Goal: Transaction & Acquisition: Purchase product/service

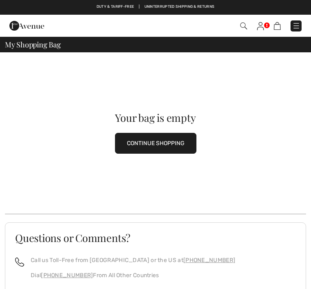
click at [259, 30] on img at bounding box center [260, 26] width 7 height 8
click at [259, 33] on div "Checkout" at bounding box center [219, 26] width 178 height 17
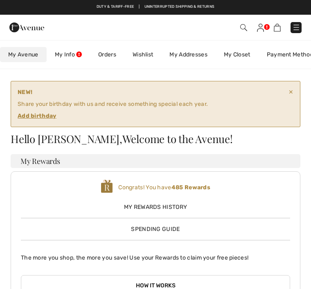
click at [37, 113] on ins "Add birthday" at bounding box center [37, 116] width 39 height 7
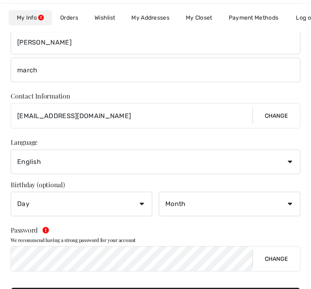
scroll to position [152, 0]
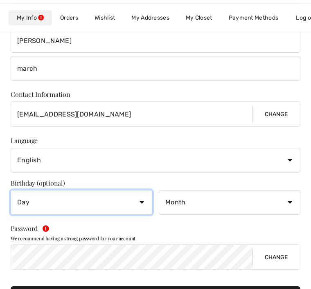
click at [136, 206] on select "Day 1 2 3 4 5 6 7 8 9 10 11 12 13 14 15 16 17 18 19 20 21 22 23 24 25 26 27 28 …" at bounding box center [82, 203] width 142 height 25
select select "4"
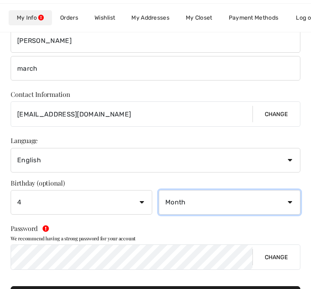
click at [290, 202] on select "Month January February March April May June July August September October Novem…" at bounding box center [230, 202] width 142 height 25
select select "2"
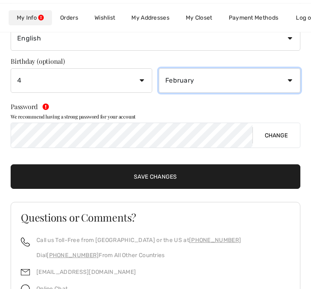
scroll to position [309, 0]
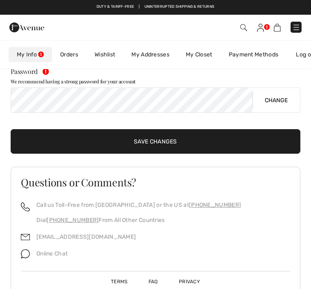
click at [172, 144] on input "Save Changes" at bounding box center [156, 141] width 290 height 25
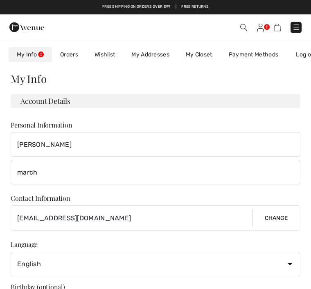
scroll to position [0, 0]
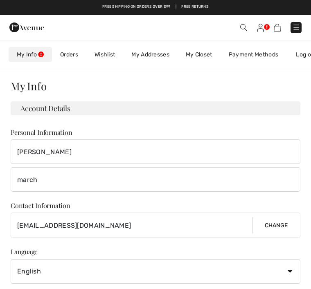
click at [298, 24] on img at bounding box center [296, 27] width 8 height 8
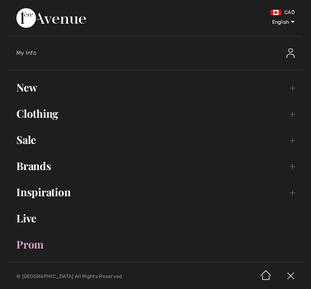
click at [291, 89] on link "New Toggle submenu" at bounding box center [155, 88] width 295 height 18
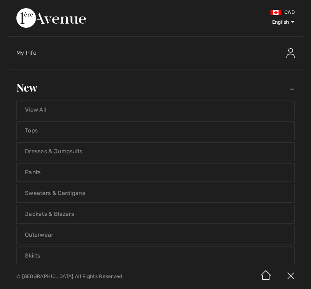
click at [65, 113] on link "View All" at bounding box center [155, 110] width 277 height 18
click at [42, 108] on link "View All" at bounding box center [155, 110] width 277 height 18
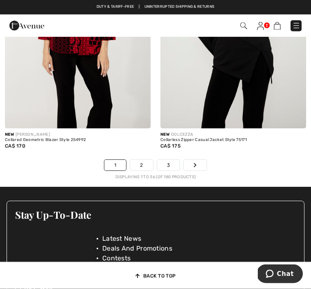
scroll to position [4733, 0]
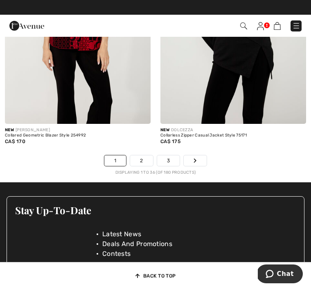
click at [195, 158] on icon "Page navigation" at bounding box center [195, 160] width 3 height 5
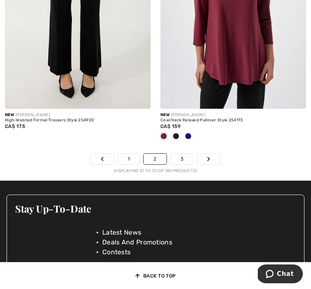
scroll to position [4780, 0]
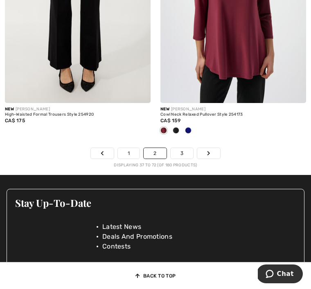
click at [206, 152] on link "Next" at bounding box center [208, 153] width 23 height 11
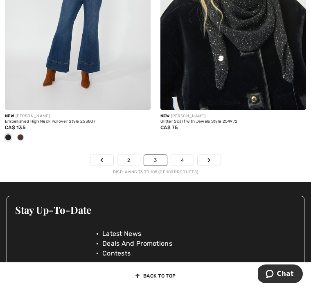
scroll to position [4777, 0]
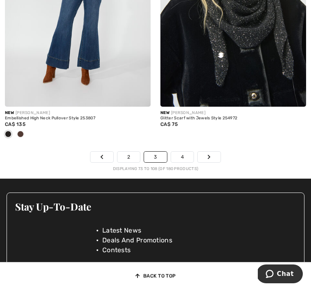
click at [209, 155] on icon "Page navigation" at bounding box center [208, 157] width 3 height 5
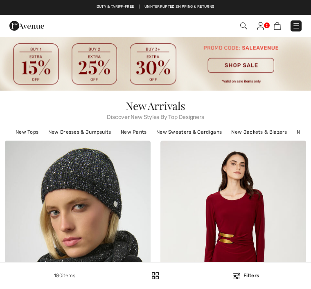
checkbox input "true"
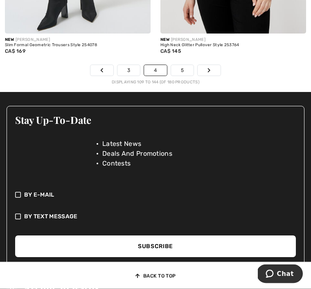
scroll to position [4837, 0]
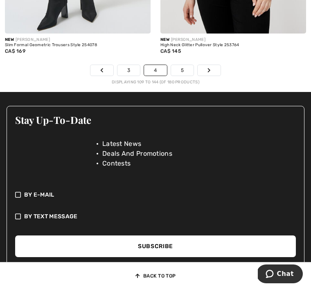
click at [212, 68] on link "Next" at bounding box center [209, 70] width 23 height 11
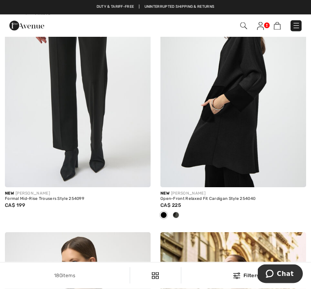
scroll to position [2765, 0]
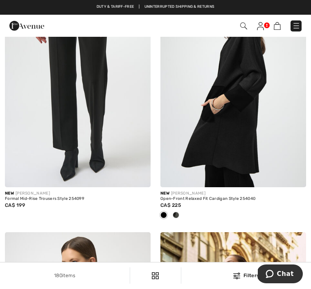
click at [293, 29] on img at bounding box center [296, 26] width 8 height 8
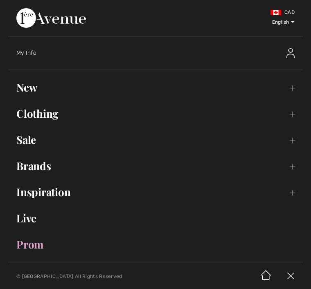
click at [295, 115] on link "Clothing Toggle submenu" at bounding box center [155, 114] width 295 height 18
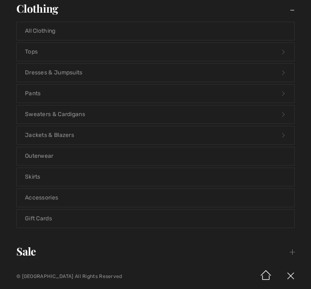
scroll to position [107, 0]
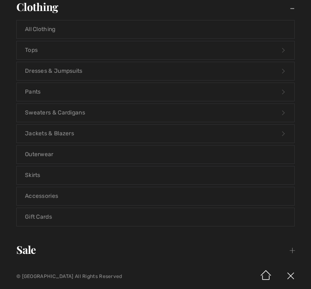
click at [72, 142] on link "Jackets & Blazers Open submenu" at bounding box center [155, 134] width 277 height 18
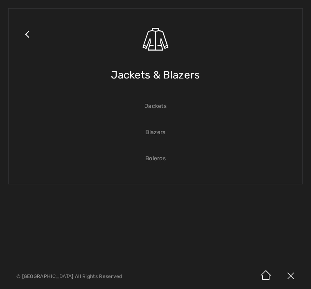
click at [166, 79] on span "Jackets & Blazers" at bounding box center [155, 75] width 89 height 29
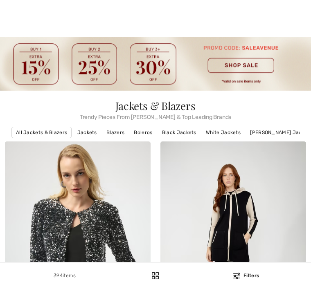
checkbox input "true"
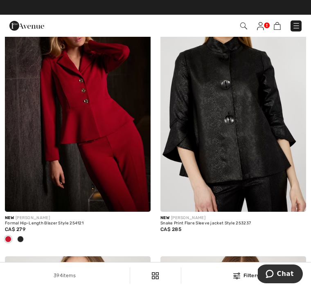
scroll to position [2504, 0]
